Goal: Feedback & Contribution: Contribute content

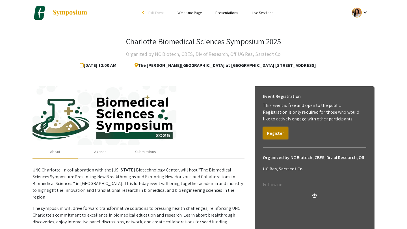
click at [279, 134] on button "Register" at bounding box center [275, 133] width 25 height 12
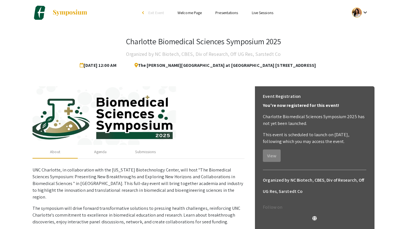
click at [226, 16] on ul "Skip navigation arrow_back_ios Exit Event Welcome Page Presentations Live Sessi…" at bounding box center [203, 12] width 113 height 25
click at [226, 13] on link "Presentations" at bounding box center [226, 12] width 23 height 5
click at [228, 12] on link "Presentations" at bounding box center [226, 12] width 23 height 5
click at [364, 11] on mat-icon "keyboard_arrow_down" at bounding box center [365, 12] width 7 height 7
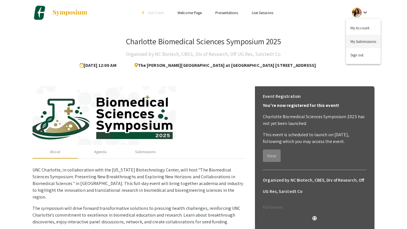
click at [363, 39] on button "My Submissions" at bounding box center [363, 42] width 35 height 14
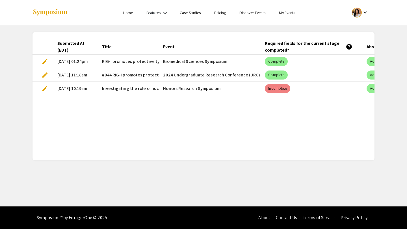
click at [161, 15] on div "Features keyboard_arrow_down" at bounding box center [157, 12] width 23 height 7
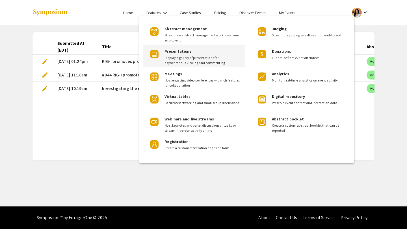
click at [172, 53] on span "Presentations" at bounding box center [177, 51] width 27 height 5
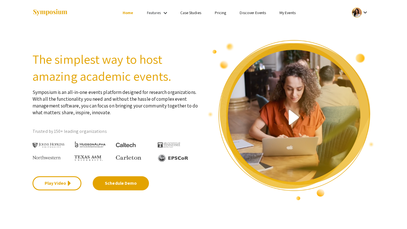
click at [289, 13] on link "My Events" at bounding box center [287, 12] width 16 height 5
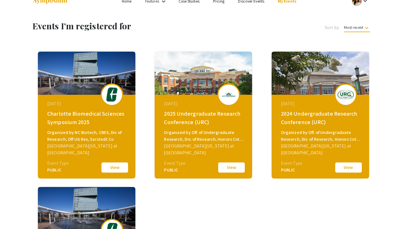
scroll to position [12, 0]
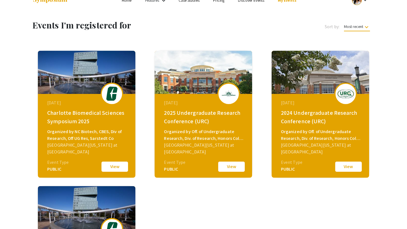
click at [113, 166] on button "View" at bounding box center [115, 167] width 28 height 12
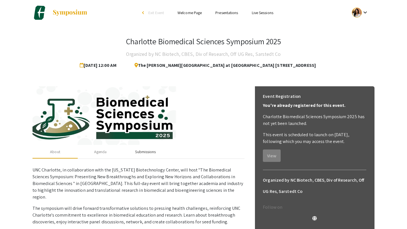
click at [145, 154] on div "Submissions" at bounding box center [145, 152] width 21 height 6
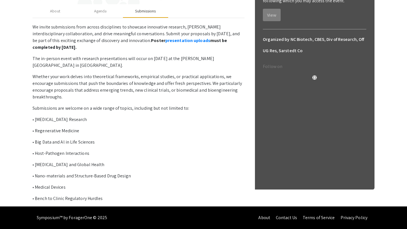
scroll to position [66, 0]
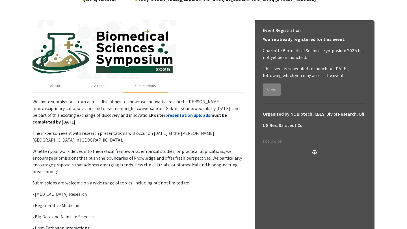
click at [165, 116] on link "presentation uploads" at bounding box center [187, 115] width 45 height 6
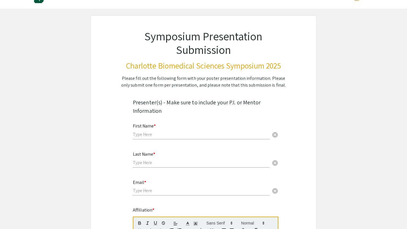
scroll to position [30, 0]
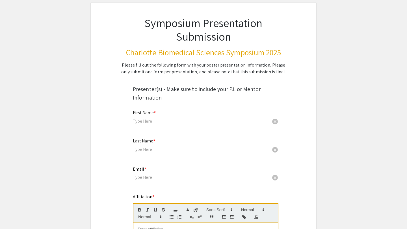
click at [150, 124] on input "text" at bounding box center [201, 121] width 136 height 6
type input "[DEMOGRAPHIC_DATA]"
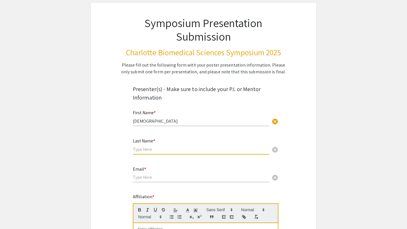
click at [158, 148] on input "text" at bounding box center [201, 150] width 136 height 6
type input "[PERSON_NAME]"
click at [154, 177] on input "email" at bounding box center [201, 178] width 136 height 6
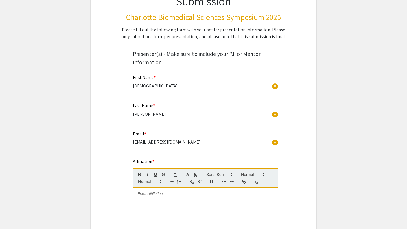
scroll to position [77, 0]
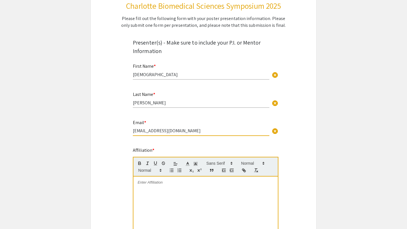
type input "[EMAIL_ADDRESS][DOMAIN_NAME]"
click at [169, 183] on p at bounding box center [206, 182] width 136 height 5
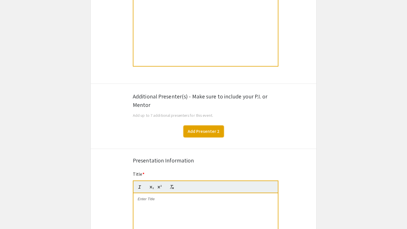
click at [201, 135] on button "Add Presenter 2" at bounding box center [203, 132] width 40 height 12
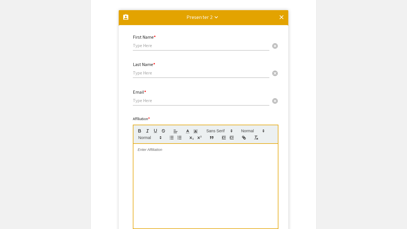
scroll to position [385, 0]
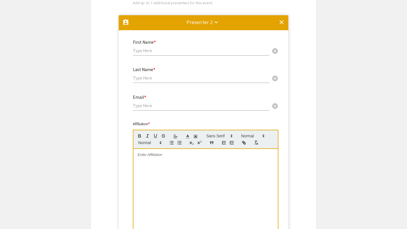
click at [179, 53] on input "text" at bounding box center [201, 51] width 136 height 6
type input "[PERSON_NAME]"
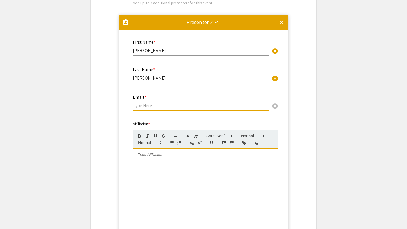
click at [156, 106] on input "email" at bounding box center [201, 106] width 136 height 6
type input "[EMAIL_ADDRESS][DOMAIN_NAME]"
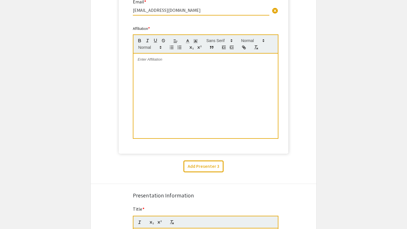
scroll to position [480, 0]
click at [160, 67] on div at bounding box center [205, 96] width 144 height 85
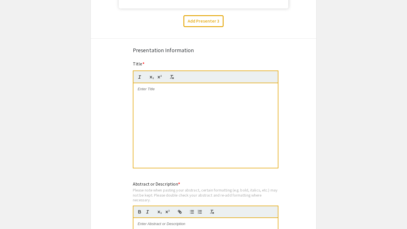
scroll to position [632, 0]
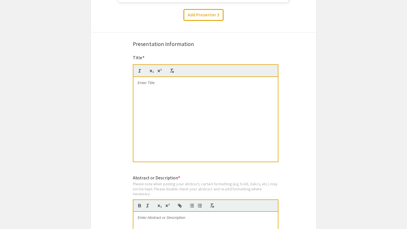
click at [162, 99] on div at bounding box center [205, 119] width 144 height 85
click at [189, 92] on div at bounding box center [205, 119] width 144 height 85
click at [169, 90] on em "[MEDICAL_DATA] meningitidis" at bounding box center [209, 90] width 84 height 9
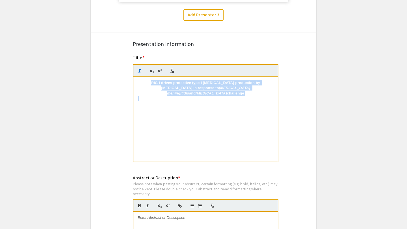
click at [169, 90] on em "[MEDICAL_DATA] meningitidis" at bounding box center [209, 90] width 84 height 9
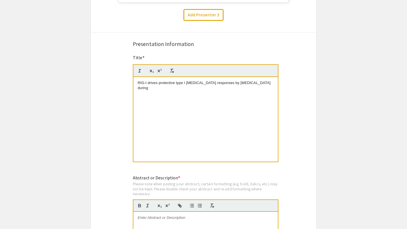
click at [248, 84] on p "RIG-I drives protective type I [MEDICAL_DATA] responses by [MEDICAL_DATA] during" at bounding box center [206, 86] width 136 height 10
drag, startPoint x: 137, startPoint y: 90, endPoint x: 174, endPoint y: 91, distance: 36.5
click at [174, 91] on p "RIG-I drives protective type I [MEDICAL_DATA] responses by [MEDICAL_DATA] in re…" at bounding box center [206, 86] width 136 height 10
click at [139, 69] on button "button" at bounding box center [140, 71] width 8 height 7
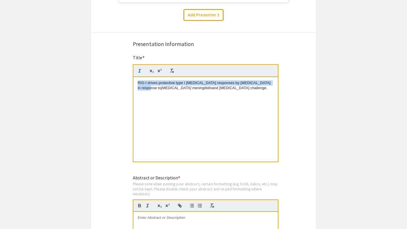
drag, startPoint x: 183, startPoint y: 90, endPoint x: 228, endPoint y: 91, distance: 45.5
click at [228, 91] on p "RIG-I drives protective type I [MEDICAL_DATA] responses by [MEDICAL_DATA] in re…" at bounding box center [206, 86] width 136 height 10
click at [139, 71] on icon "button" at bounding box center [139, 70] width 5 height 5
click at [225, 123] on div "RIG-I drives protective type I [MEDICAL_DATA] responses by [MEDICAL_DATA] in re…" at bounding box center [205, 119] width 144 height 85
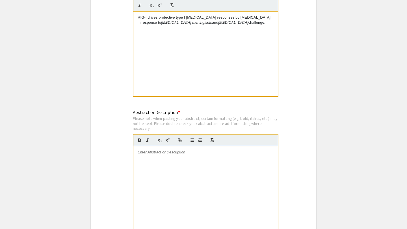
scroll to position [721, 0]
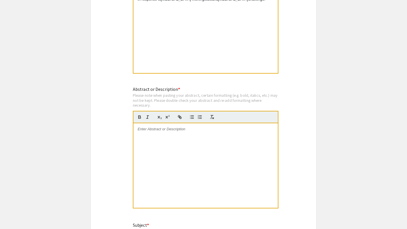
click at [183, 131] on p at bounding box center [206, 129] width 136 height 5
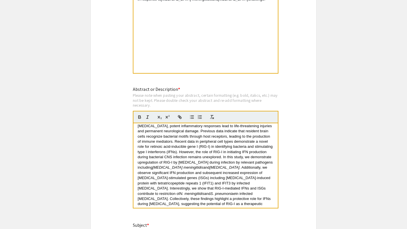
scroll to position [0, 0]
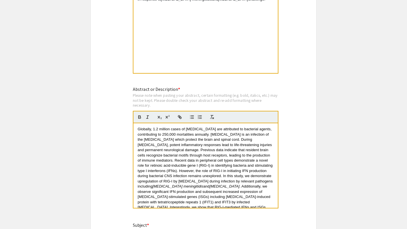
click at [139, 131] on span "Globally, 1.2 million cases of [MEDICAL_DATA] are attributed to bacterial agent…" at bounding box center [206, 158] width 136 height 62
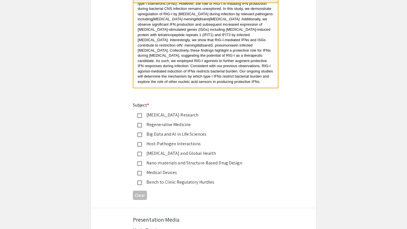
scroll to position [863, 0]
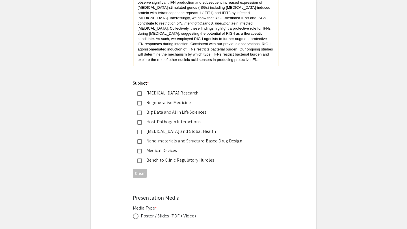
click at [140, 124] on mat-pseudo-checkbox at bounding box center [139, 122] width 5 height 5
click at [140, 133] on mat-pseudo-checkbox at bounding box center [139, 132] width 5 height 5
click at [141, 133] on mat-pseudo-checkbox at bounding box center [139, 132] width 5 height 5
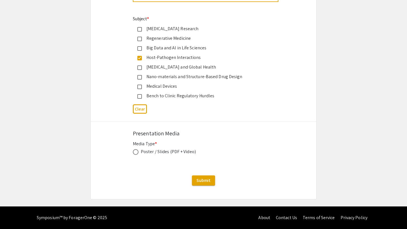
click at [138, 152] on span at bounding box center [136, 152] width 6 height 6
click at [138, 152] on input "radio" at bounding box center [136, 152] width 6 height 6
radio input "true"
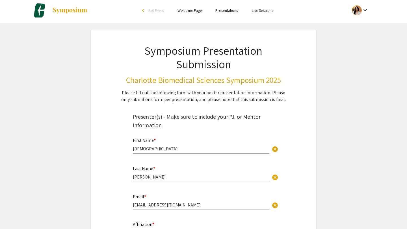
scroll to position [2, 0]
